Goal: Task Accomplishment & Management: Manage account settings

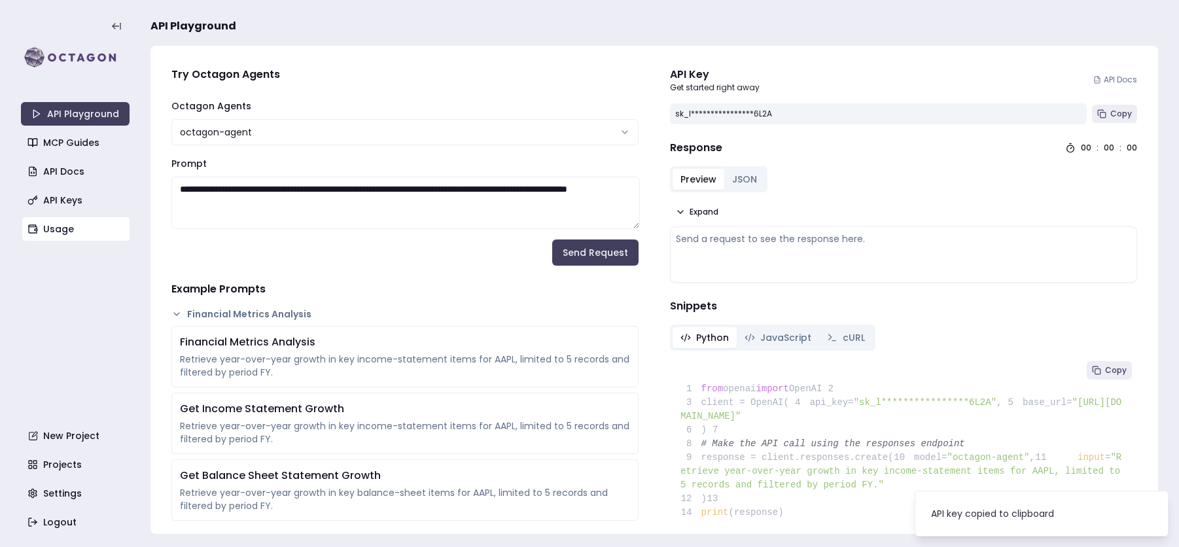
click at [78, 222] on link "Usage" at bounding box center [76, 229] width 109 height 24
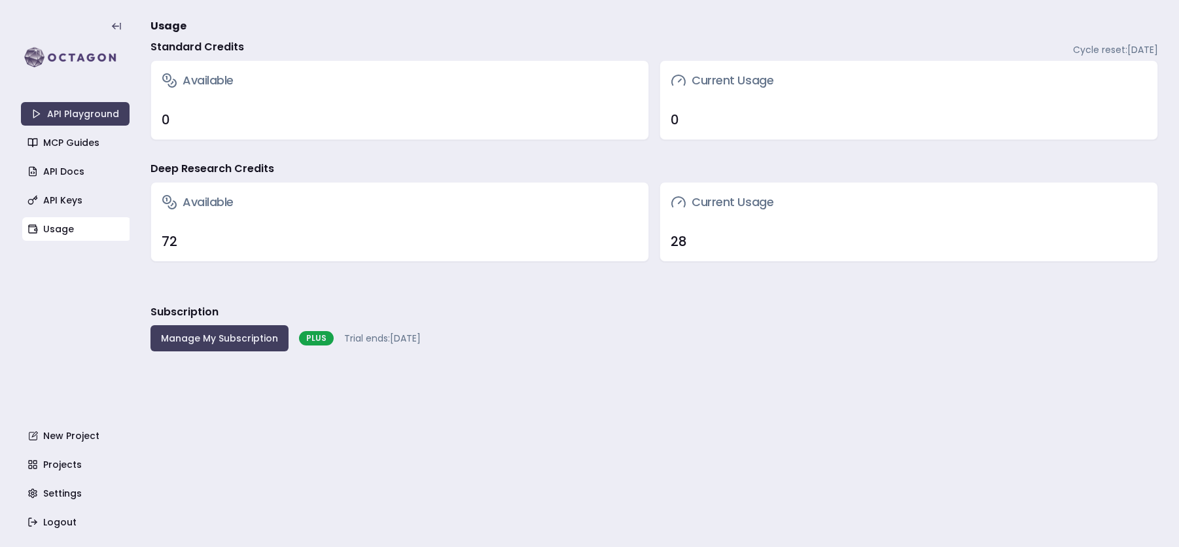
click at [61, 319] on div "API Playground MCP Guides API Docs API Keys Usage New Project Projects Settings…" at bounding box center [75, 273] width 109 height 521
click at [190, 333] on button "Manage My Subscription" at bounding box center [220, 338] width 138 height 26
